Goal: Check status

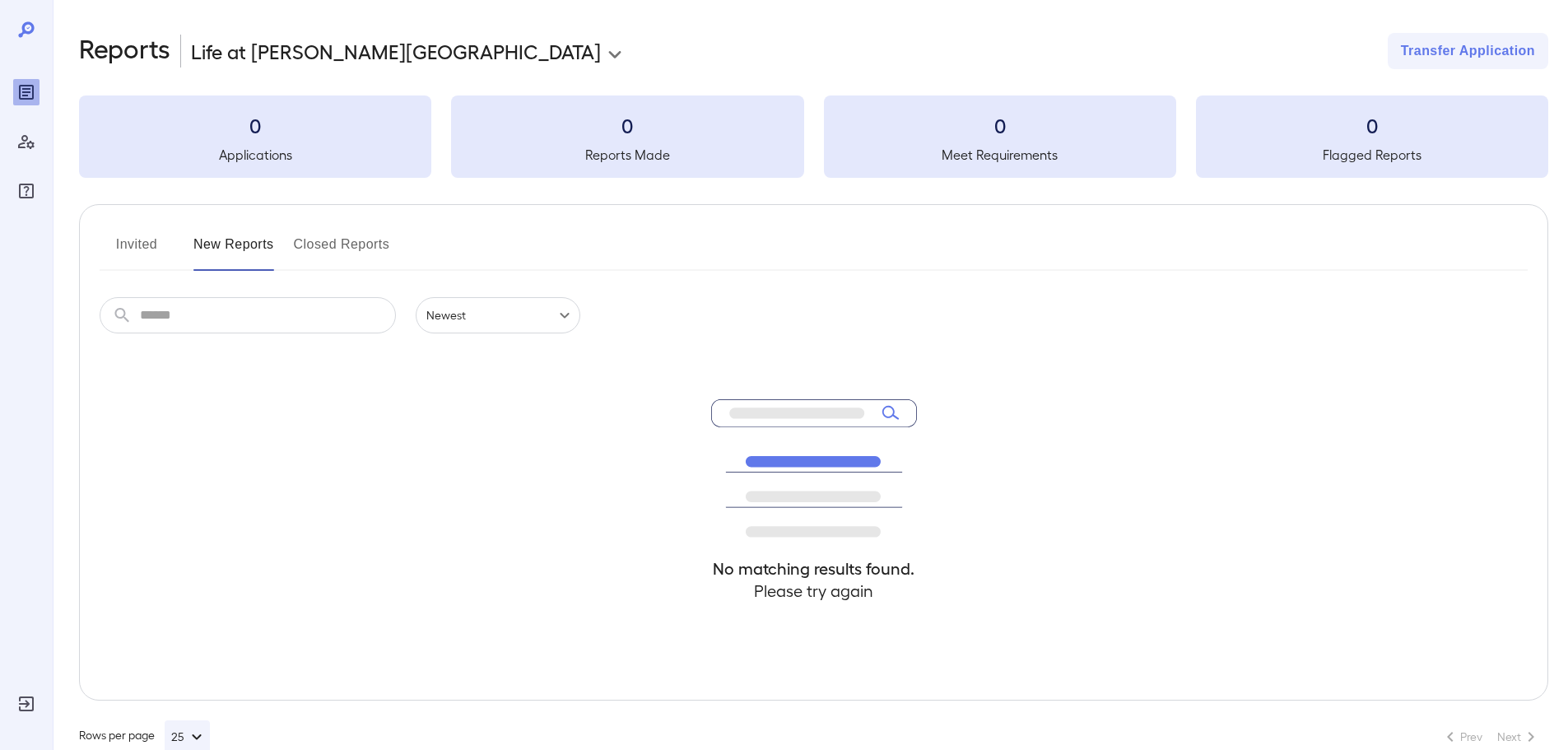
scroll to position [36, 0]
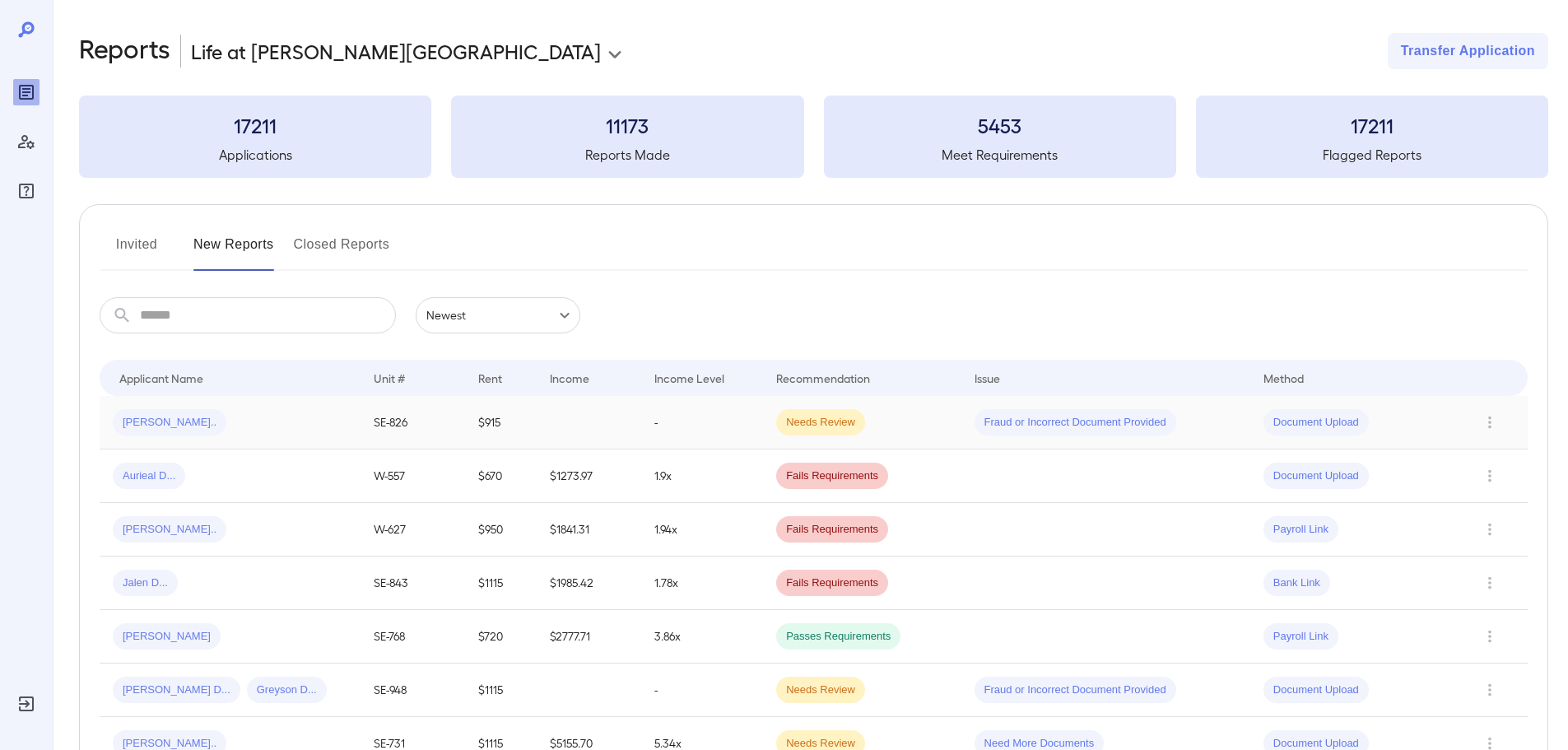
click at [504, 429] on td "$915" at bounding box center [501, 423] width 72 height 54
